Goal: Transaction & Acquisition: Purchase product/service

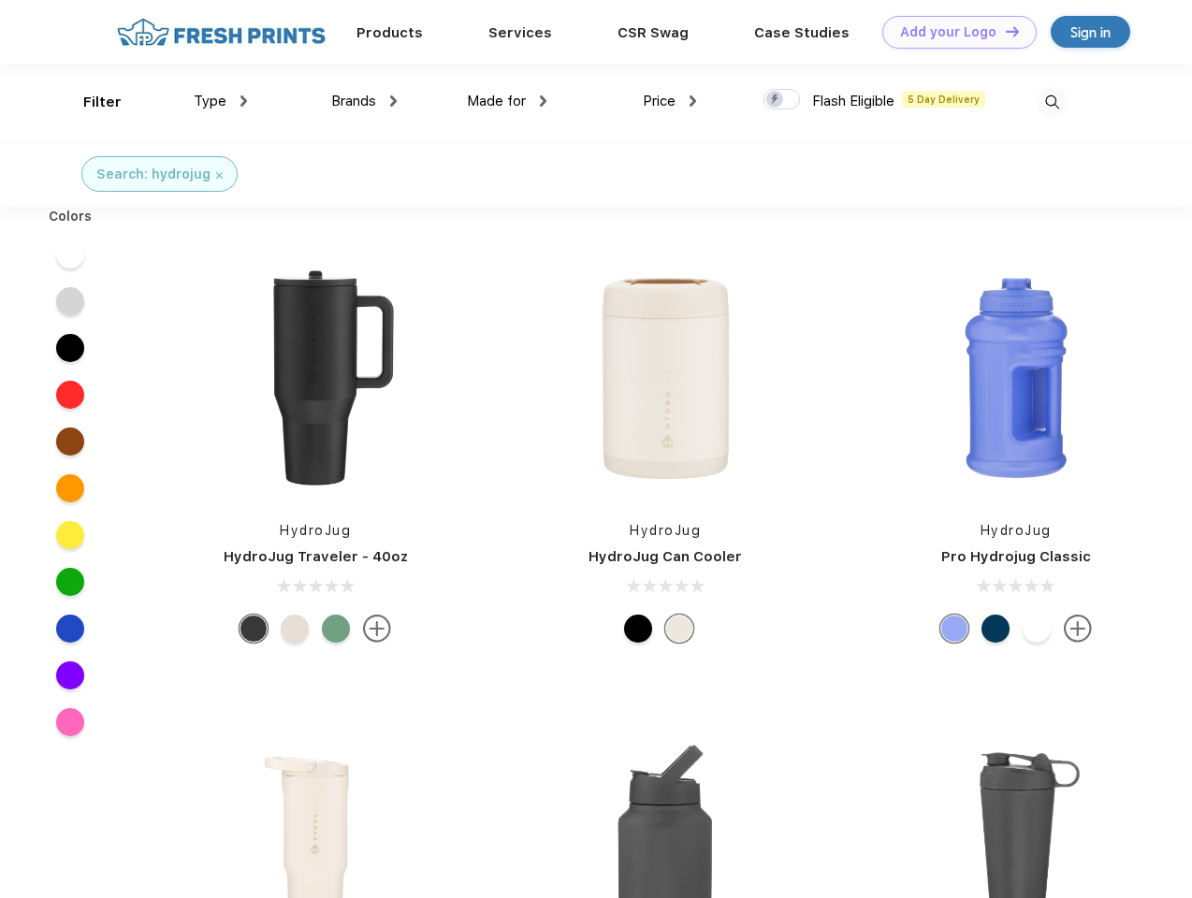
click at [952, 32] on link "Add your Logo Design Tool" at bounding box center [959, 32] width 154 height 33
click at [0, 0] on div "Design Tool" at bounding box center [0, 0] width 0 height 0
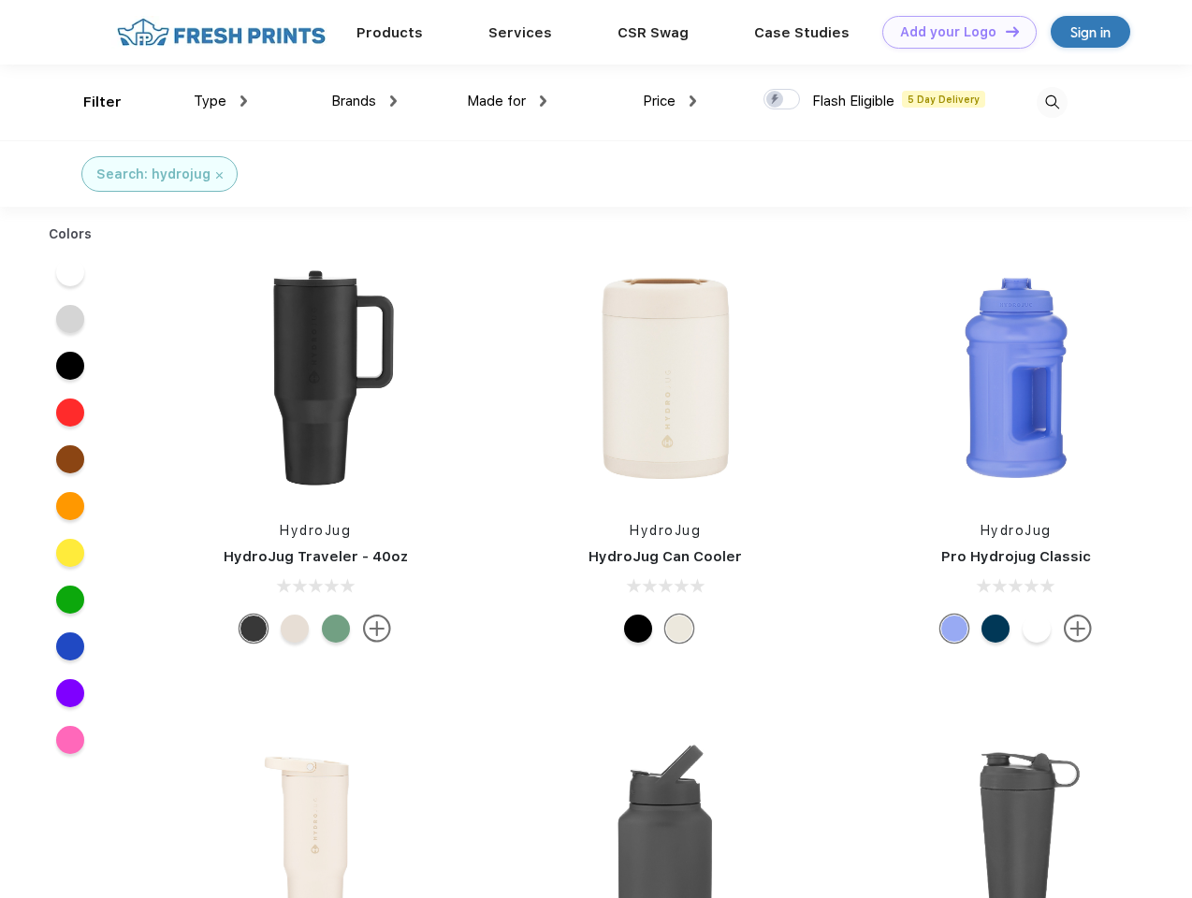
click at [1004, 31] on link "Add your Logo Design Tool" at bounding box center [959, 32] width 154 height 33
click at [90, 102] on div "Filter" at bounding box center [102, 103] width 38 height 22
click at [221, 101] on span "Type" at bounding box center [210, 101] width 33 height 17
click at [364, 101] on span "Brands" at bounding box center [353, 101] width 45 height 17
click at [507, 101] on span "Made for" at bounding box center [496, 101] width 59 height 17
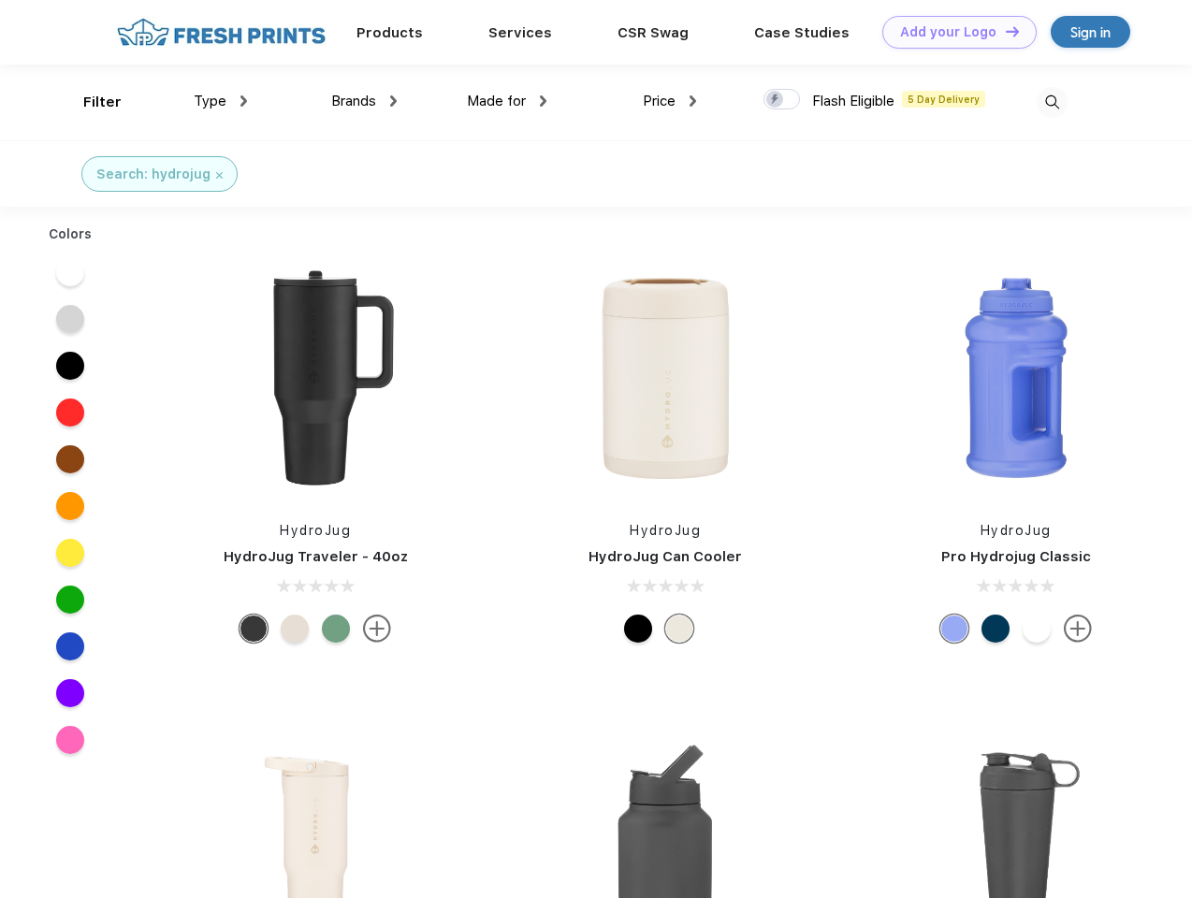
click at [670, 101] on span "Price" at bounding box center [659, 101] width 33 height 17
click at [782, 100] on div at bounding box center [781, 99] width 36 height 21
click at [775, 100] on input "checkbox" at bounding box center [769, 94] width 12 height 12
click at [1051, 102] on img at bounding box center [1051, 102] width 31 height 31
